Goal: Use online tool/utility: Utilize a website feature to perform a specific function

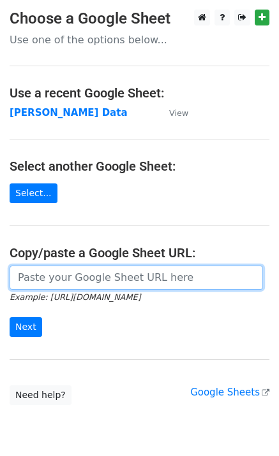
drag, startPoint x: 57, startPoint y: 273, endPoint x: 57, endPoint y: 284, distance: 10.8
click at [57, 273] on input "url" at bounding box center [136, 278] width 253 height 24
paste input "[URL][DOMAIN_NAME]"
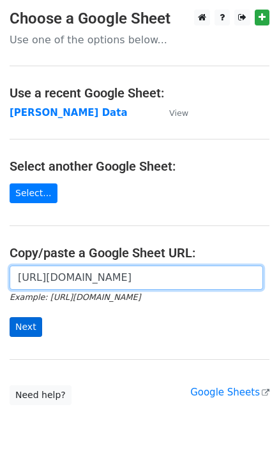
scroll to position [0, 381]
type input "[URL][DOMAIN_NAME]"
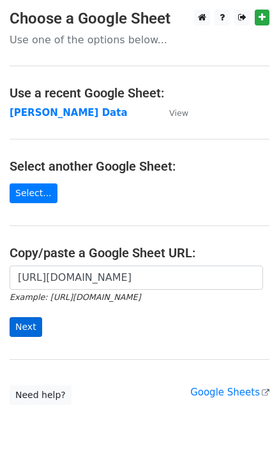
scroll to position [0, 0]
drag, startPoint x: 24, startPoint y: 326, endPoint x: 36, endPoint y: 324, distance: 12.2
click at [25, 326] on input "Next" at bounding box center [26, 327] width 33 height 20
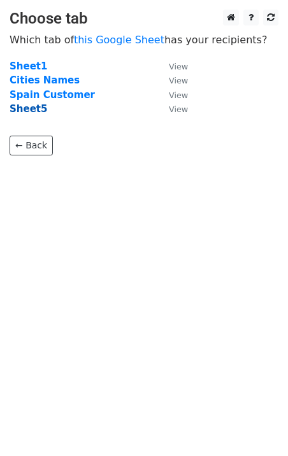
click at [25, 107] on strong "Sheet5" at bounding box center [29, 108] width 38 height 11
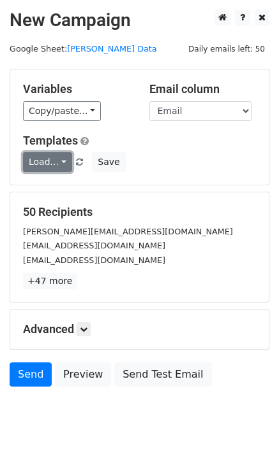
click at [47, 164] on link "Load..." at bounding box center [47, 162] width 49 height 20
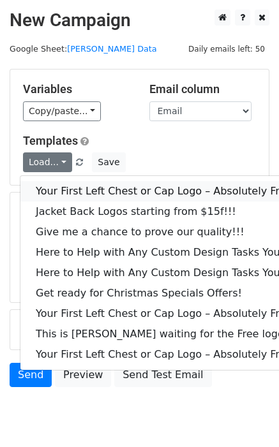
click at [68, 191] on link "Your First Left Chest or Cap Logo – Absolutely Free" at bounding box center [172, 191] width 304 height 20
